Goal: Transaction & Acquisition: Purchase product/service

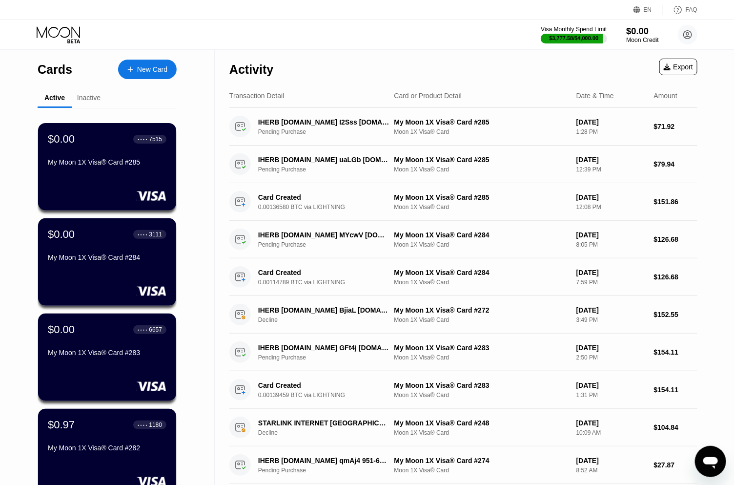
click at [636, 40] on div "Moon Credit" at bounding box center [642, 40] width 33 height 7
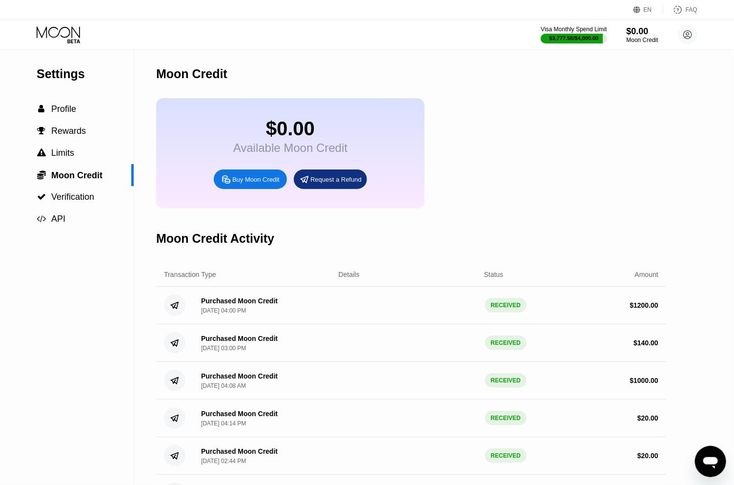
click at [272, 184] on div "Buy Moon Credit" at bounding box center [255, 179] width 47 height 8
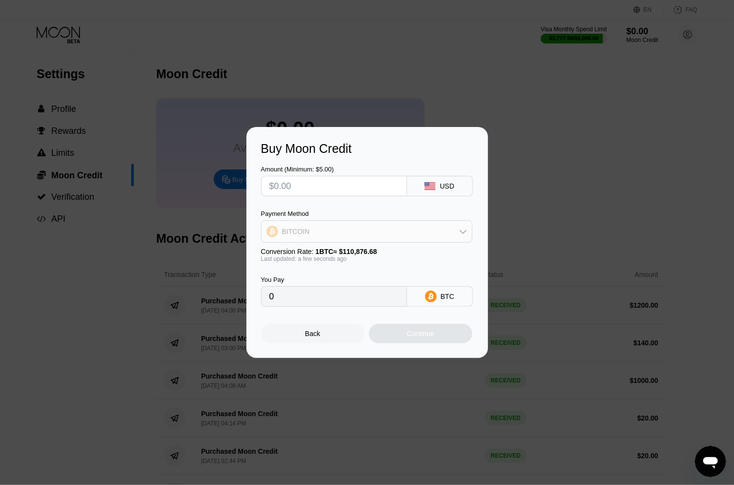
click at [353, 225] on div "BITCOIN" at bounding box center [367, 232] width 210 height 20
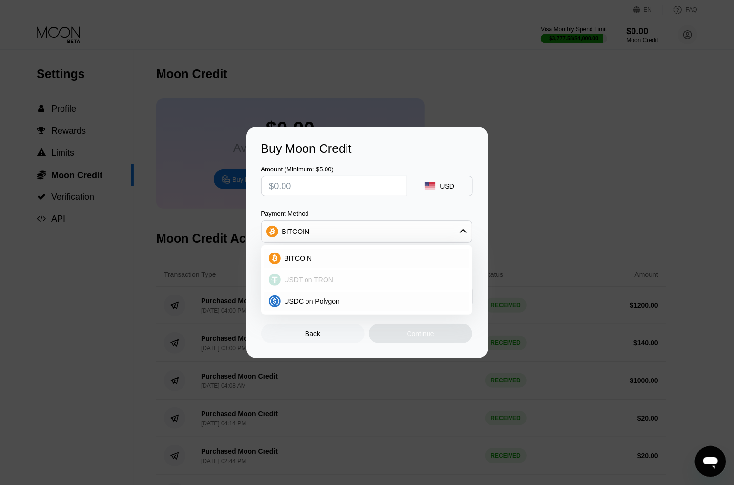
click at [332, 276] on div "USDT on TRON" at bounding box center [373, 280] width 184 height 8
type input "0.00"
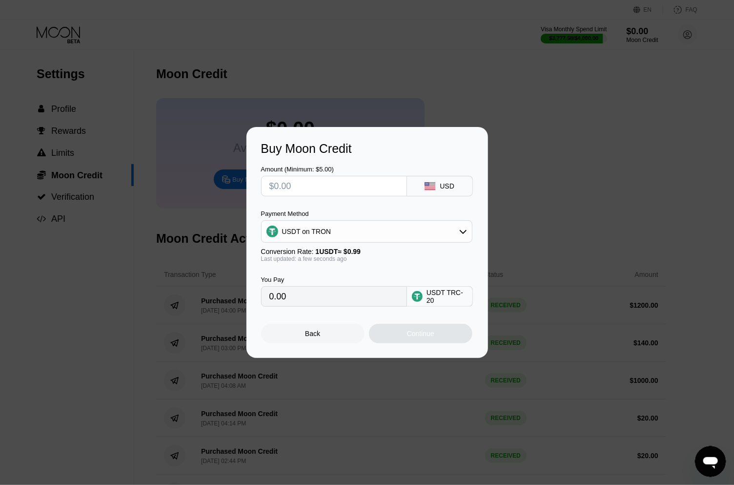
click at [308, 183] on input "text" at bounding box center [333, 186] width 129 height 20
type input "$2"
type input "2.02"
type input "$22"
type input "22.22"
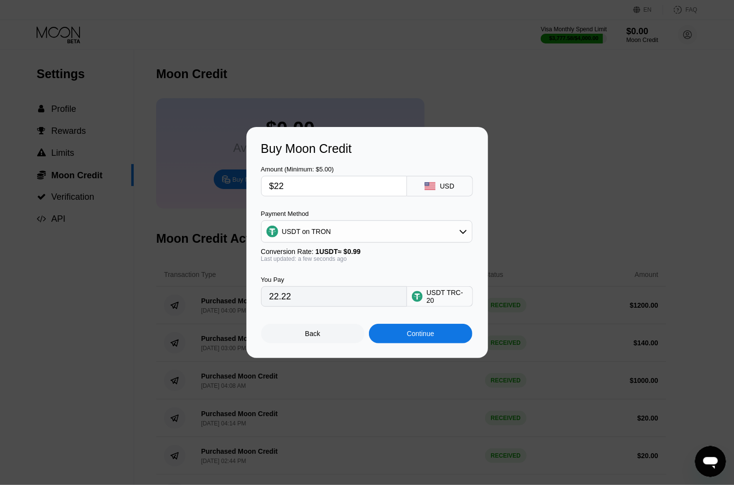
type input "$225"
type input "227.27"
type input "$225"
click at [437, 337] on div "Continue" at bounding box center [420, 334] width 103 height 20
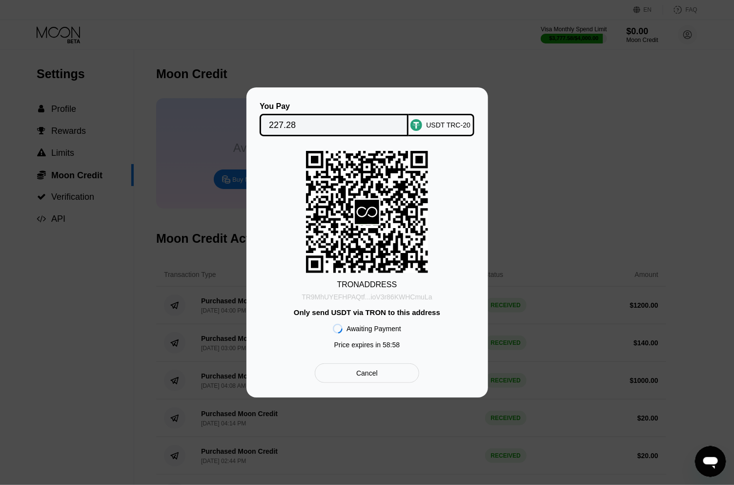
click at [379, 298] on div "TR9MhUYEFHPAQtf...ioV3r86KWHCmuLa" at bounding box center [367, 297] width 130 height 8
click at [330, 122] on input "227.28" at bounding box center [334, 125] width 130 height 20
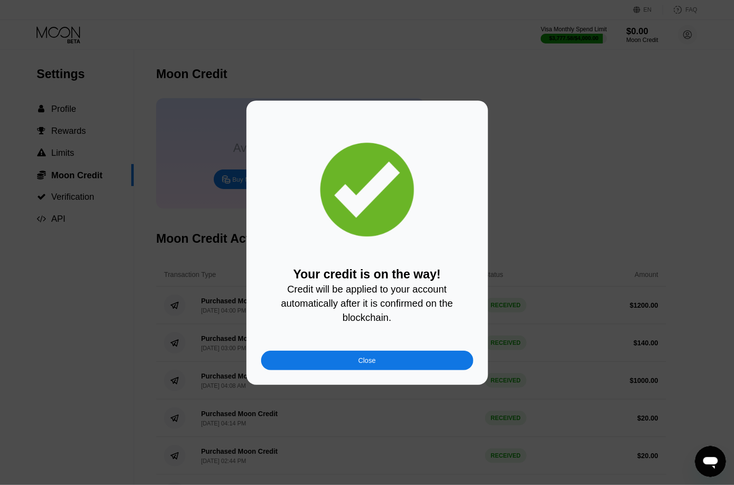
click at [363, 364] on div "Close" at bounding box center [367, 360] width 18 height 8
